Goal: Navigation & Orientation: Go to known website

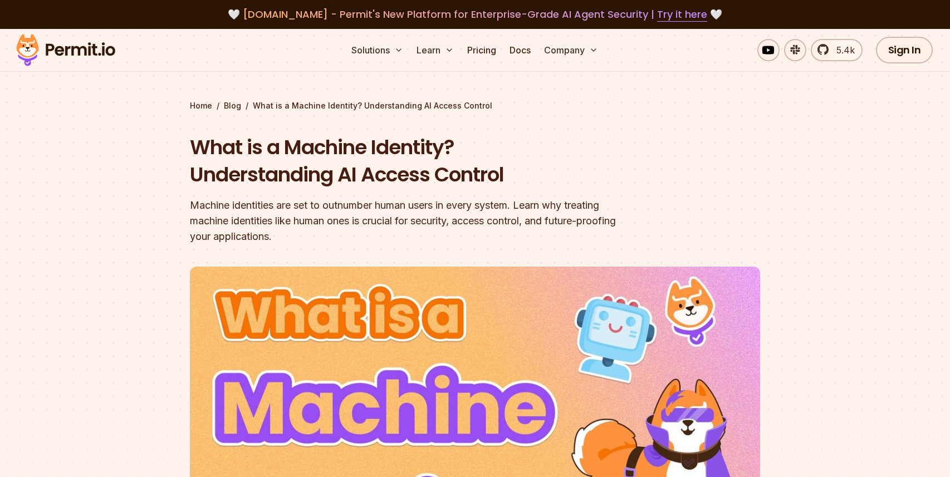
click at [89, 52] on img at bounding box center [65, 50] width 109 height 38
click at [84, 48] on img at bounding box center [65, 50] width 109 height 38
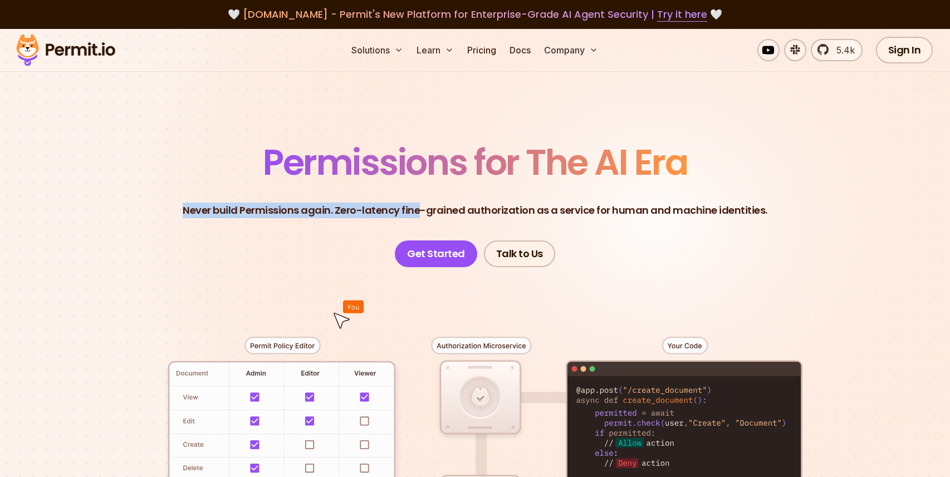
drag, startPoint x: 192, startPoint y: 213, endPoint x: 420, endPoint y: 213, distance: 228.3
click at [420, 213] on p "Never build Permissions again. Zero-latency fine-grained authorization as a ser…" at bounding box center [475, 211] width 585 height 16
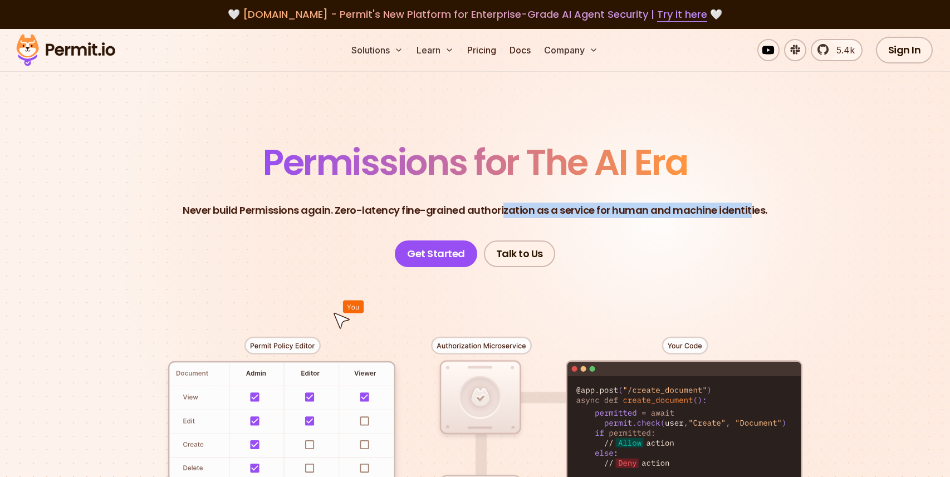
drag, startPoint x: 504, startPoint y: 206, endPoint x: 743, endPoint y: 207, distance: 238.9
click at [744, 207] on p "Never build Permissions again. Zero-latency fine-grained authorization as a ser…" at bounding box center [475, 211] width 585 height 16
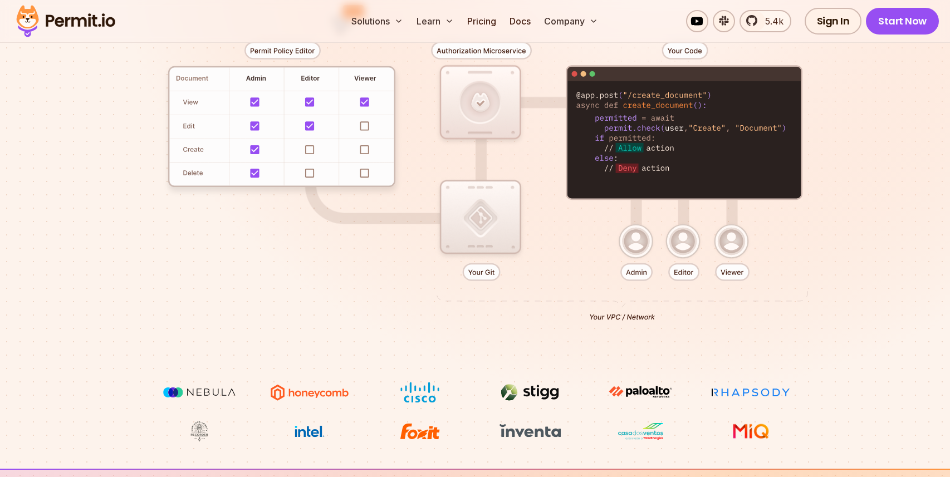
scroll to position [314, 0]
